Goal: Task Accomplishment & Management: Use online tool/utility

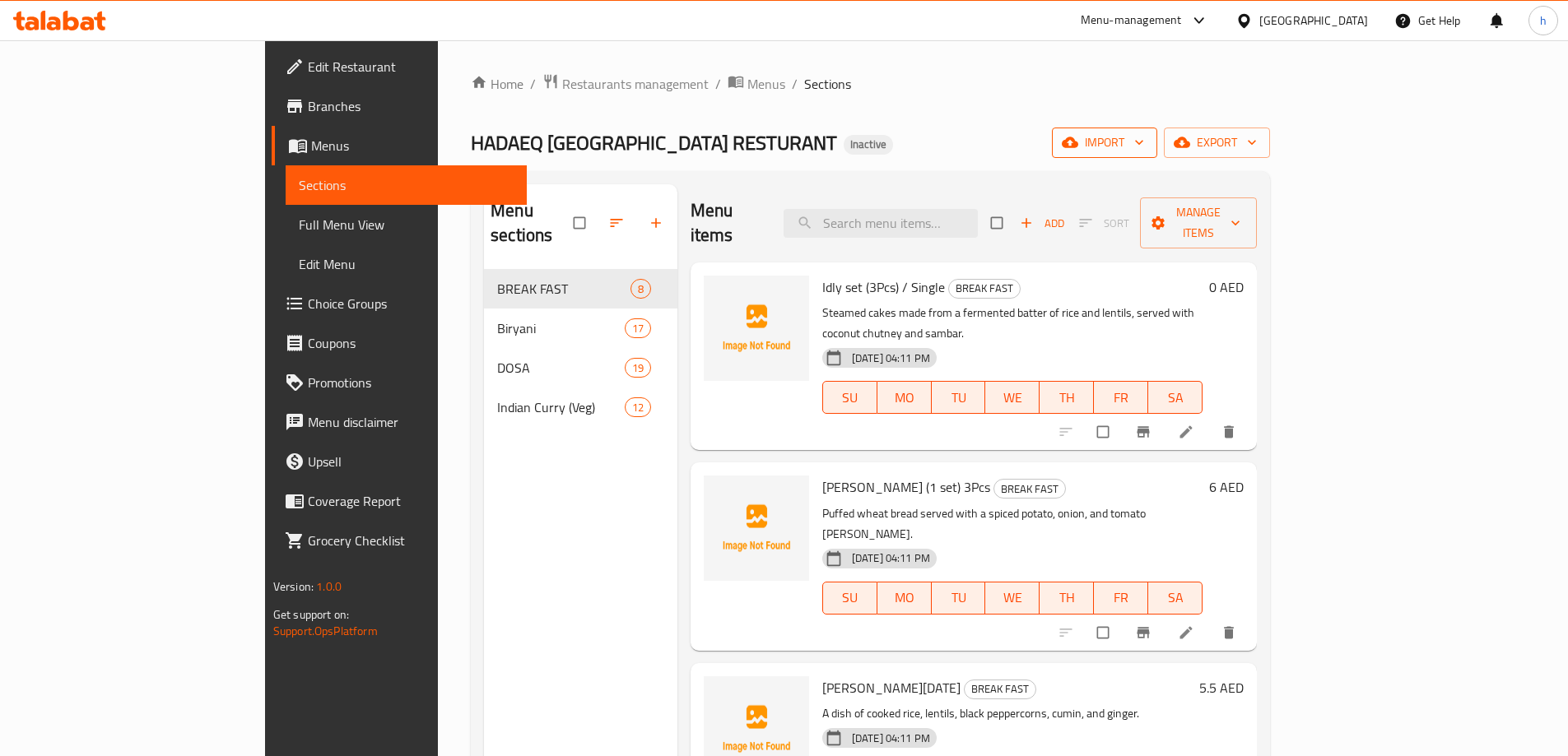
click at [1145, 137] on span "import" at bounding box center [1105, 142] width 79 height 21
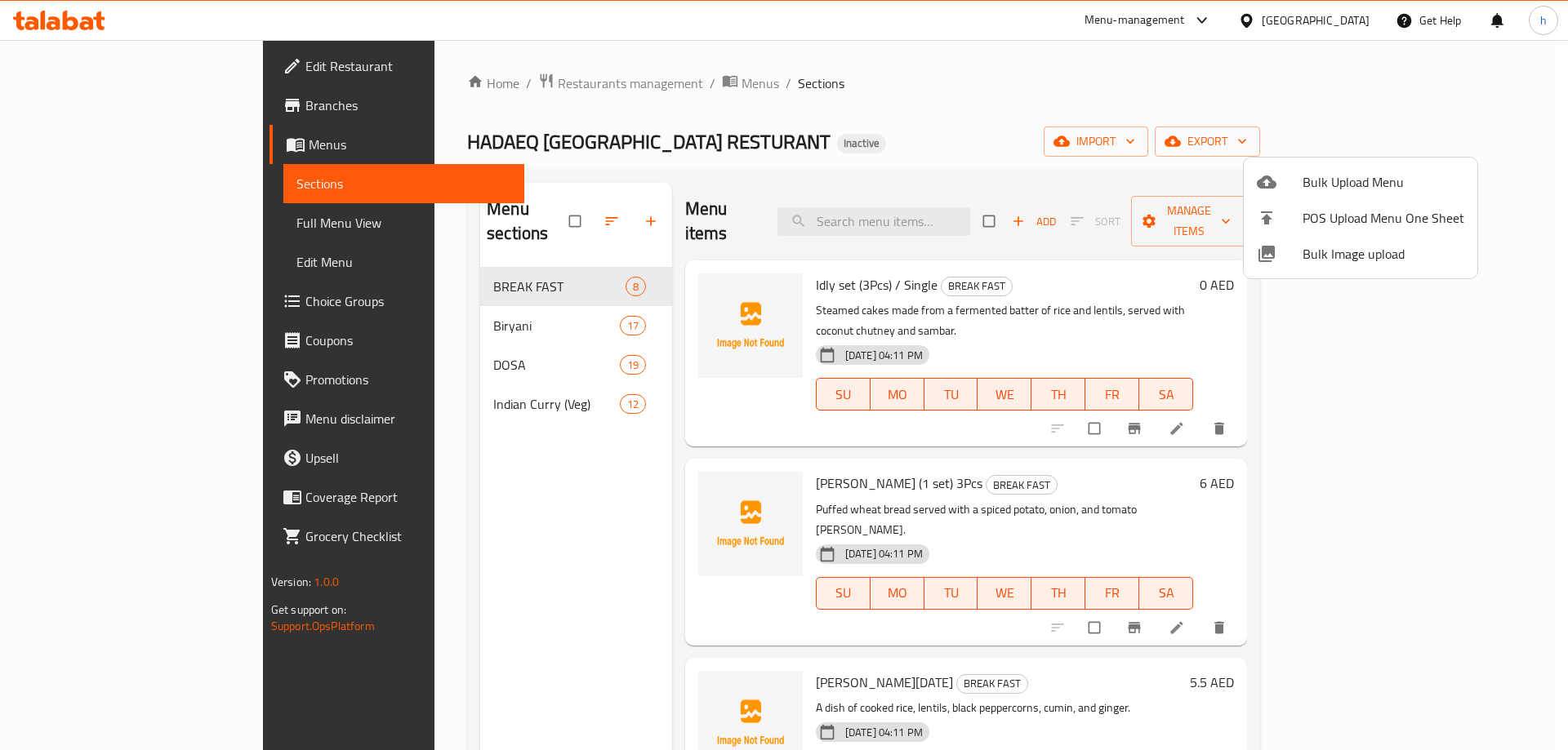
click at [1296, 188] on div at bounding box center [1279, 182] width 45 height 20
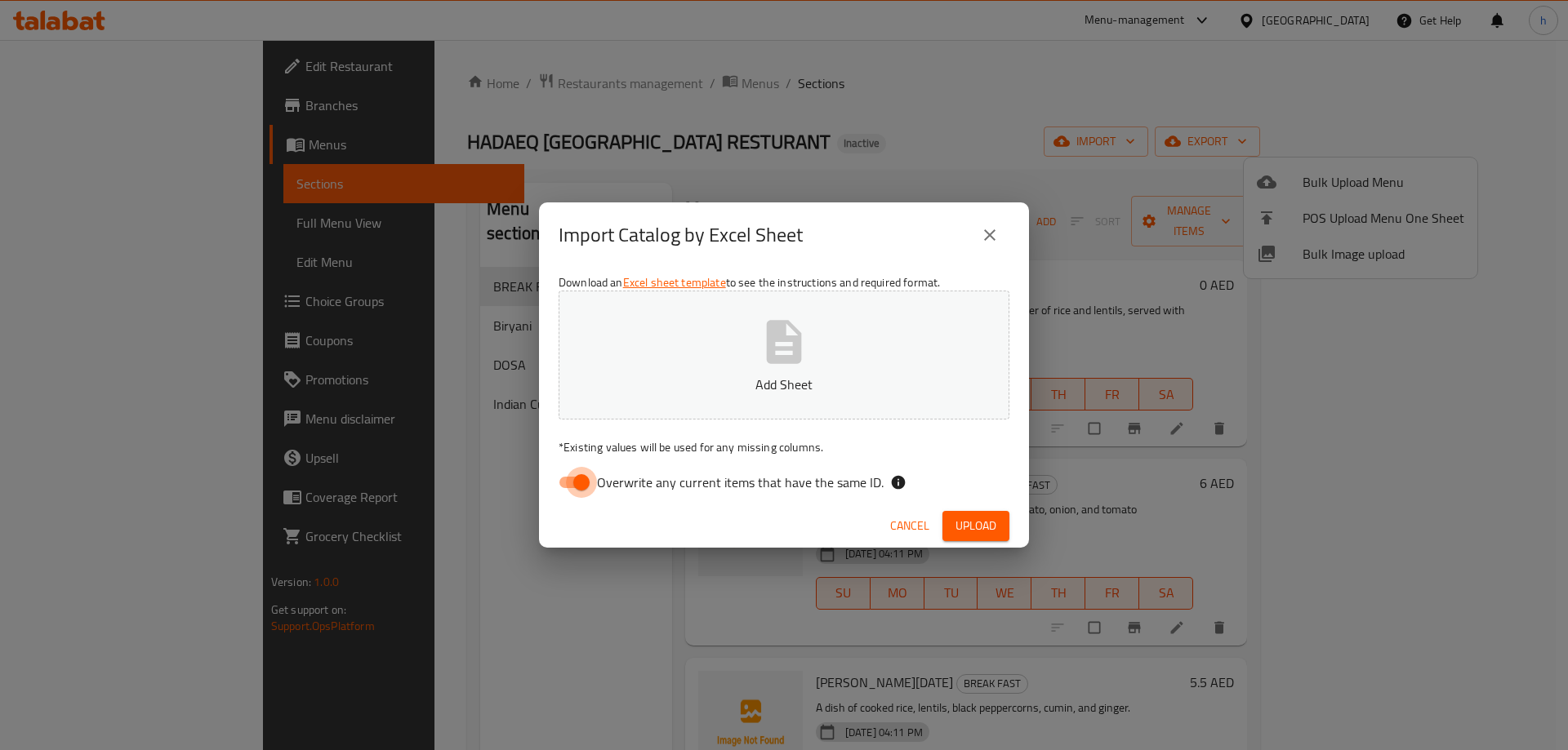
click at [569, 477] on input "Overwrite any current items that have the same ID." at bounding box center [581, 483] width 93 height 31
checkbox input "false"
click at [742, 373] on button "Add Sheet" at bounding box center [784, 355] width 451 height 129
click at [641, 77] on div "Import Catalog by Excel Sheet Download an Excel sheet template to see the instr…" at bounding box center [784, 375] width 1568 height 750
click at [705, 351] on button "Add Sheet" at bounding box center [784, 355] width 451 height 129
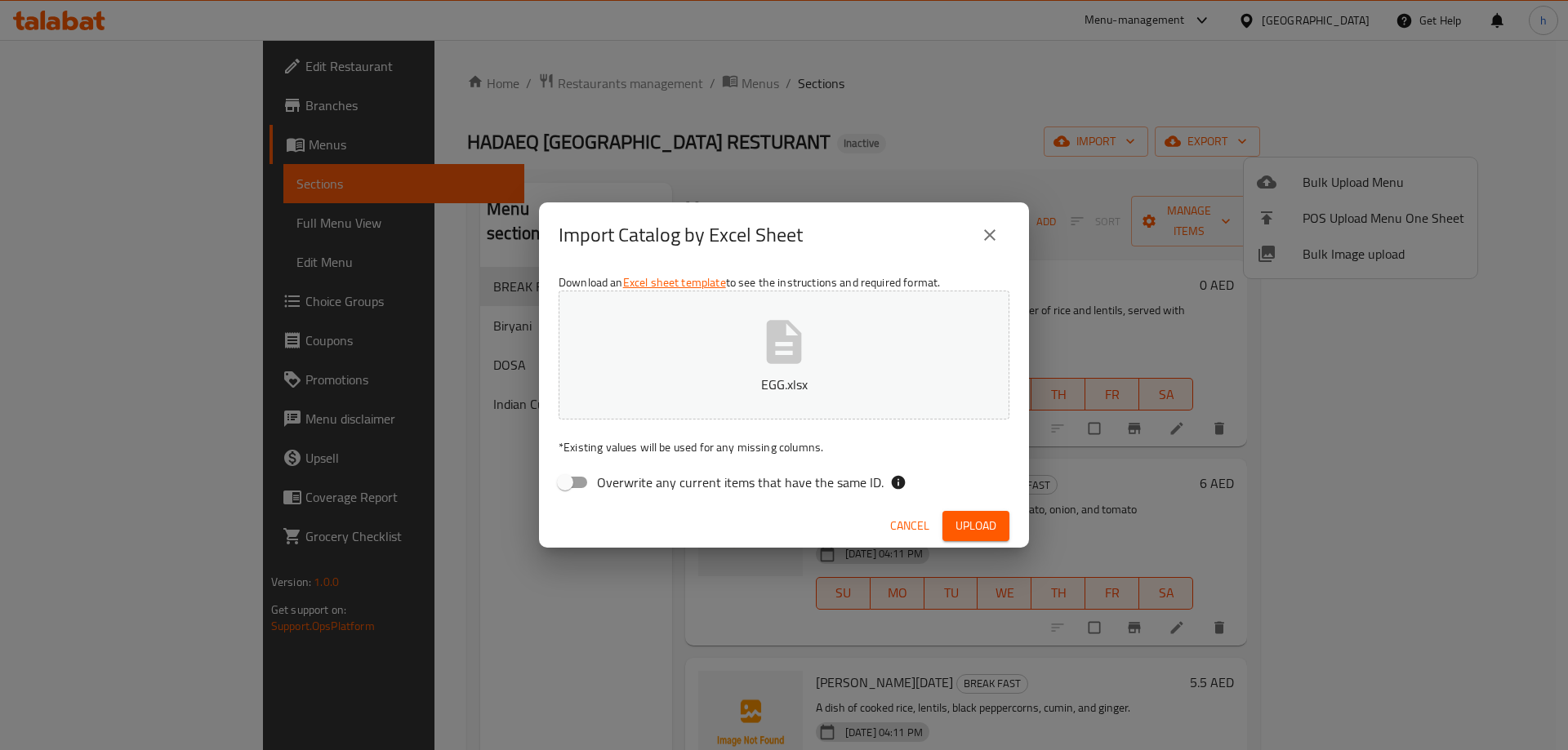
click at [958, 520] on span "Upload" at bounding box center [975, 526] width 40 height 21
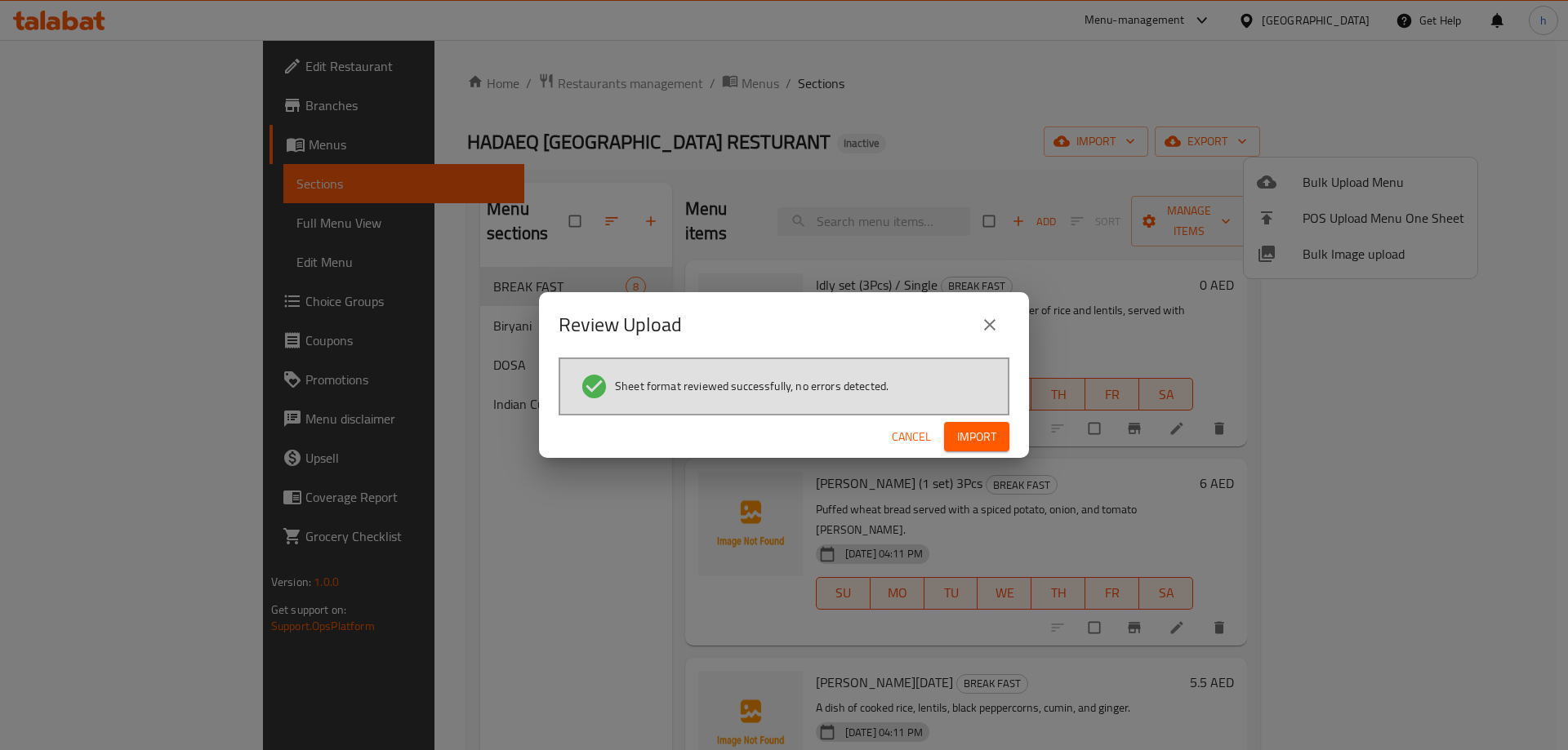
click at [971, 432] on span "Import" at bounding box center [977, 437] width 40 height 21
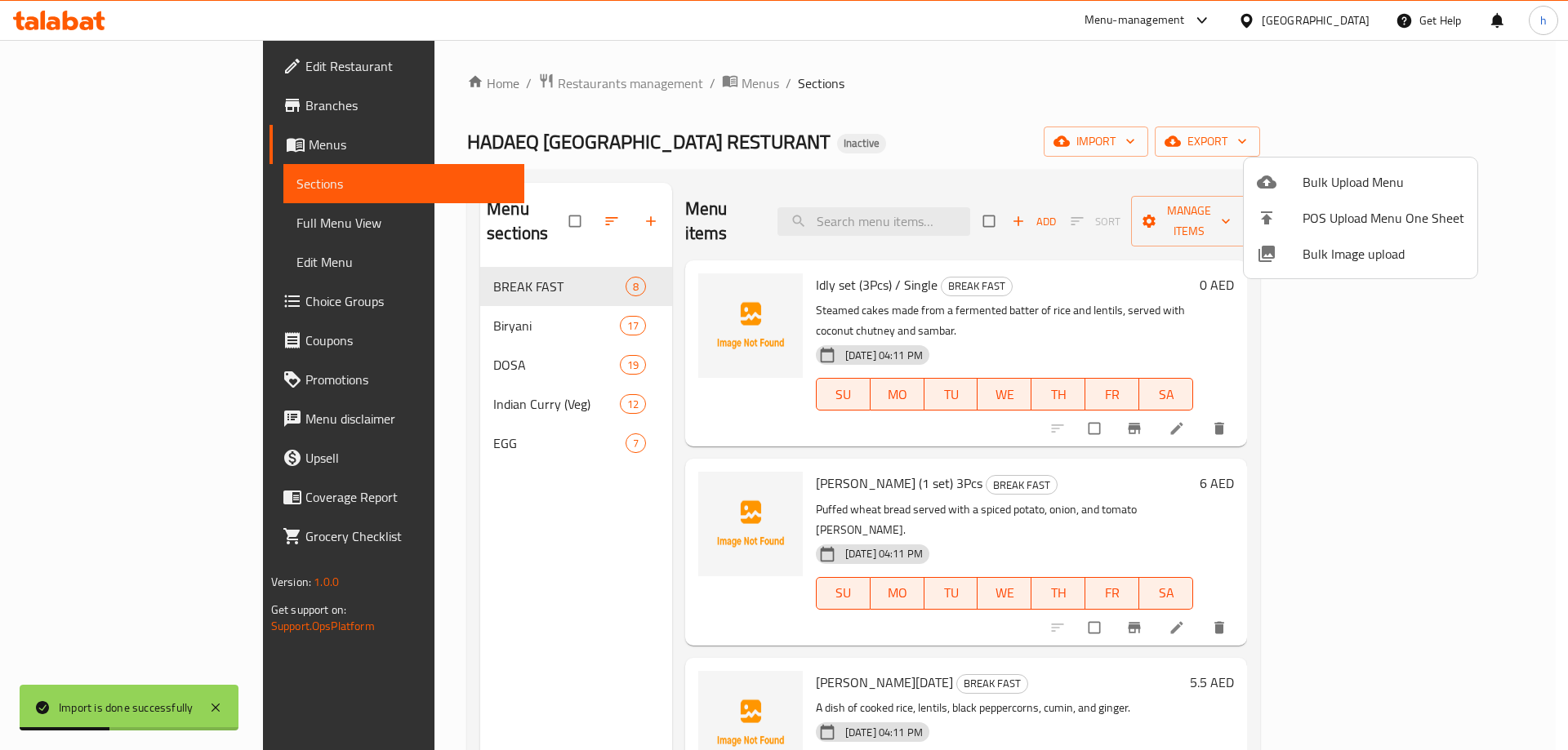
click at [730, 121] on div at bounding box center [784, 375] width 1568 height 750
